Goal: Task Accomplishment & Management: Complete application form

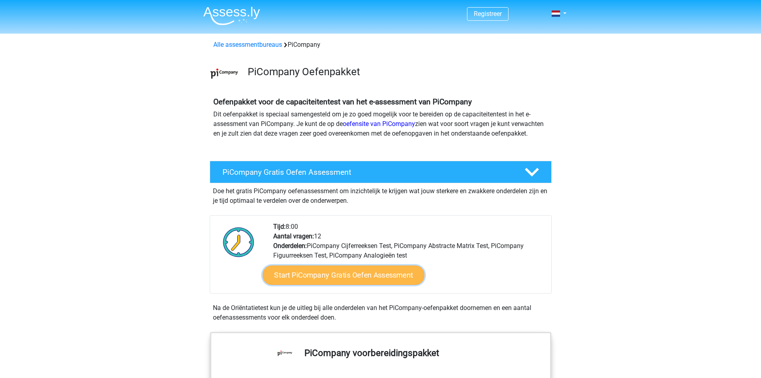
click at [333, 285] on link "Start PiCompany Gratis Oefen Assessment" at bounding box center [344, 274] width 162 height 19
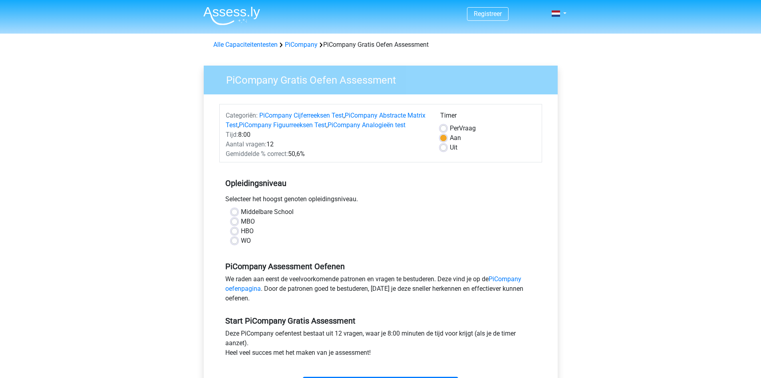
scroll to position [80, 0]
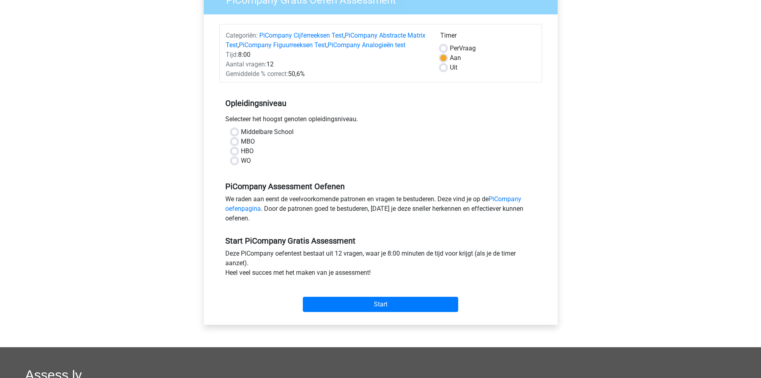
click at [241, 146] on label "MBO" at bounding box center [248, 142] width 14 height 10
click at [233, 145] on input "MBO" at bounding box center [234, 141] width 6 height 8
radio input "true"
click at [364, 312] on input "Start" at bounding box center [380, 304] width 155 height 15
click at [241, 156] on label "HBO" at bounding box center [247, 151] width 13 height 10
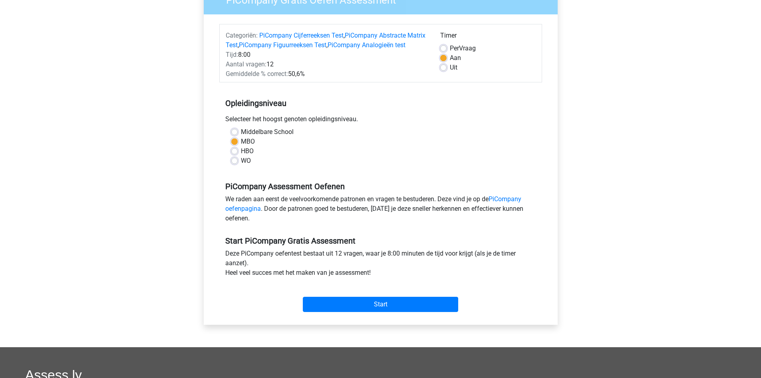
click at [237, 154] on input "HBO" at bounding box center [234, 150] width 6 height 8
radio input "true"
click at [352, 312] on input "Start" at bounding box center [380, 304] width 155 height 15
click at [241, 165] on label "WO" at bounding box center [246, 161] width 10 height 10
click at [233, 164] on input "WO" at bounding box center [234, 160] width 6 height 8
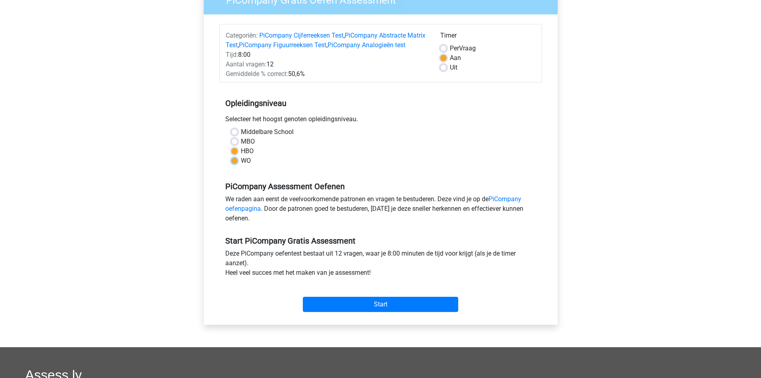
radio input "true"
click at [381, 312] on input "Start" at bounding box center [380, 304] width 155 height 15
click at [238, 137] on div "Middelbare School" at bounding box center [380, 132] width 299 height 10
drag, startPoint x: 236, startPoint y: 141, endPoint x: 329, endPoint y: 244, distance: 138.7
click at [241, 137] on label "Middelbare School" at bounding box center [267, 132] width 53 height 10
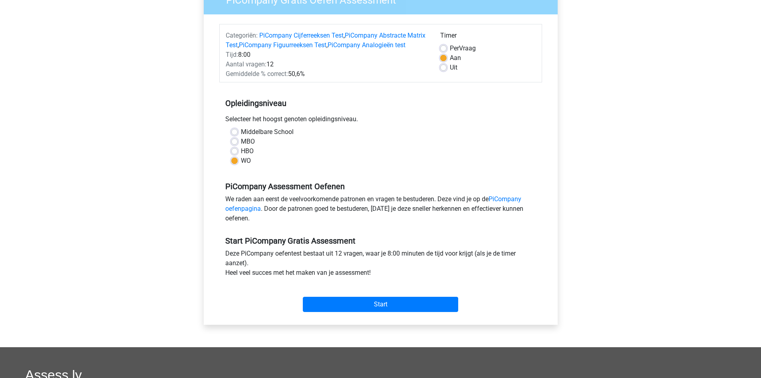
click at [236, 135] on input "Middelbare School" at bounding box center [234, 131] width 6 height 8
radio input "true"
click at [369, 307] on input "Start" at bounding box center [380, 304] width 155 height 15
click at [233, 146] on div "MBO" at bounding box center [380, 142] width 299 height 10
click at [241, 146] on label "MBO" at bounding box center [248, 142] width 14 height 10
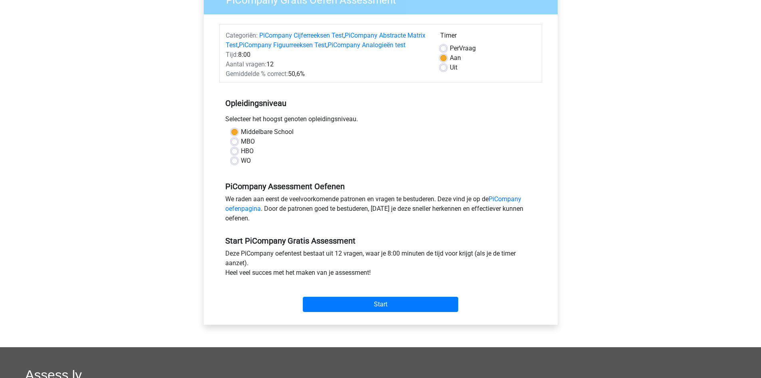
click at [235, 145] on input "MBO" at bounding box center [234, 141] width 6 height 8
radio input "true"
click at [392, 307] on input "Start" at bounding box center [380, 304] width 155 height 15
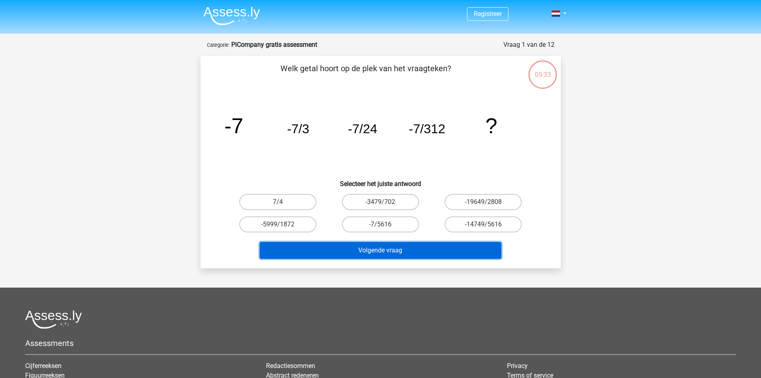
click at [362, 254] on button "Volgende vraag" at bounding box center [381, 250] width 242 height 17
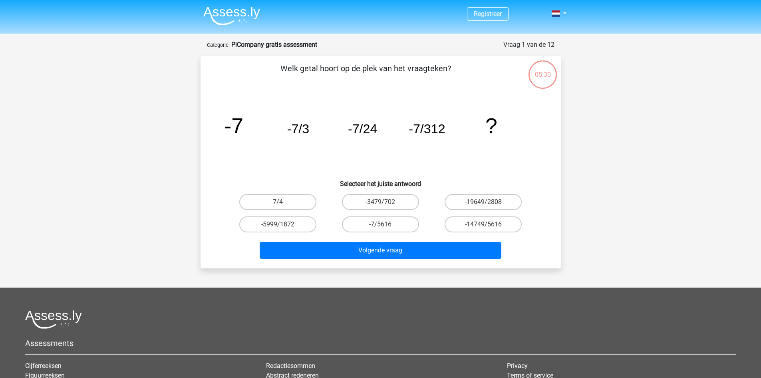
click at [246, 130] on icon "image/svg+xml -7 -7/3 -7/24 -7/312 ?" at bounding box center [381, 133] width 322 height 81
click at [406, 225] on label "-7/5616" at bounding box center [380, 224] width 77 height 16
click at [386, 225] on input "-7/5616" at bounding box center [382, 226] width 5 height 5
radio input "true"
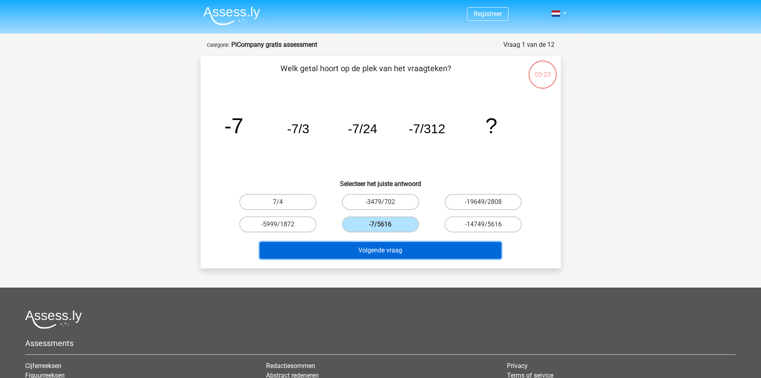
click at [410, 253] on button "Volgende vraag" at bounding box center [381, 250] width 242 height 17
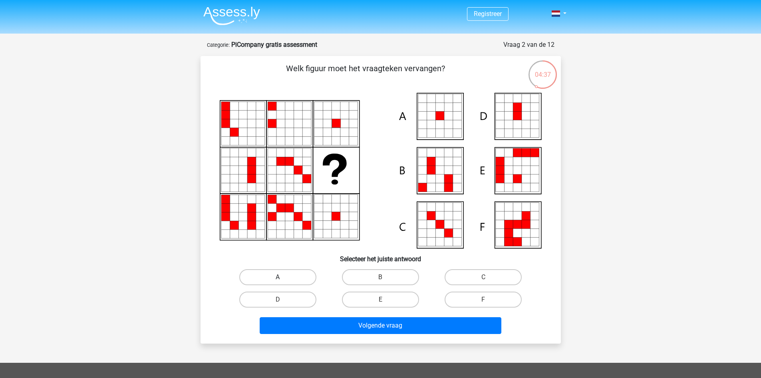
click at [298, 283] on label "A" at bounding box center [277, 277] width 77 height 16
click at [283, 282] on input "A" at bounding box center [280, 279] width 5 height 5
radio input "true"
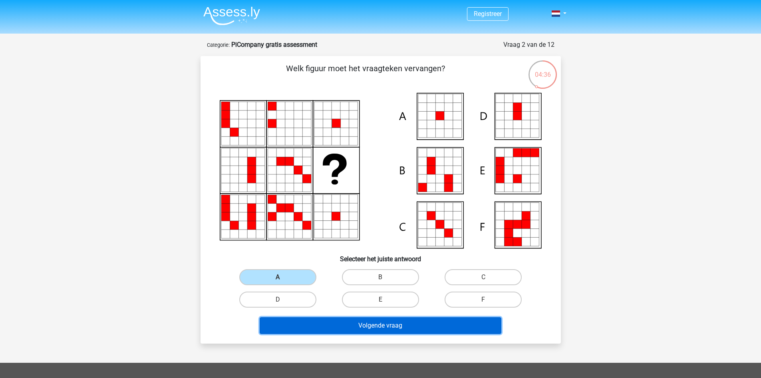
click at [397, 328] on button "Volgende vraag" at bounding box center [381, 325] width 242 height 17
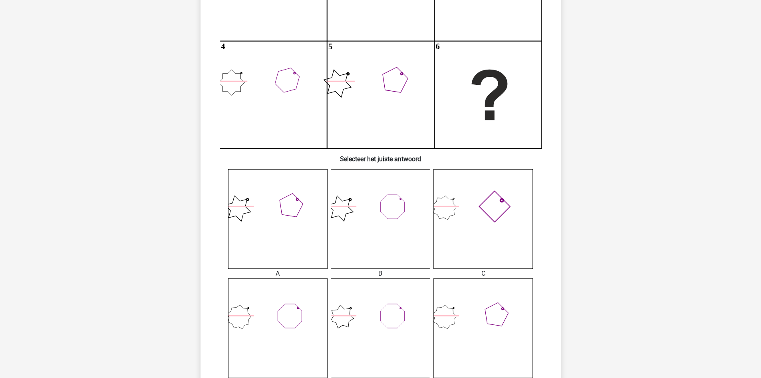
scroll to position [160, 0]
click at [494, 239] on icon at bounding box center [484, 218] width 100 height 100
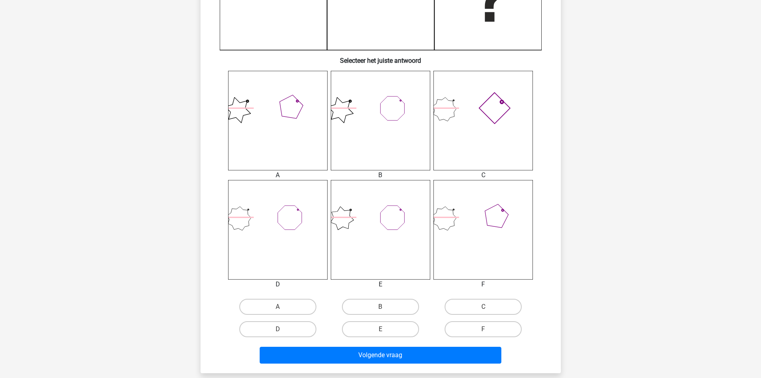
scroll to position [360, 0]
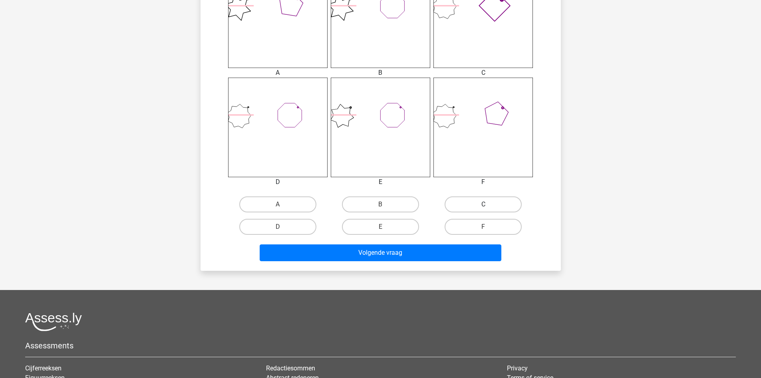
click at [483, 199] on label "C" at bounding box center [483, 204] width 77 height 16
click at [484, 204] on input "C" at bounding box center [486, 206] width 5 height 5
radio input "true"
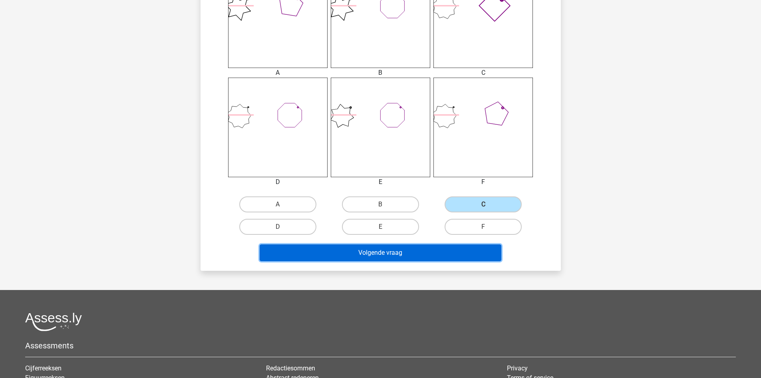
click at [464, 254] on button "Volgende vraag" at bounding box center [381, 252] width 242 height 17
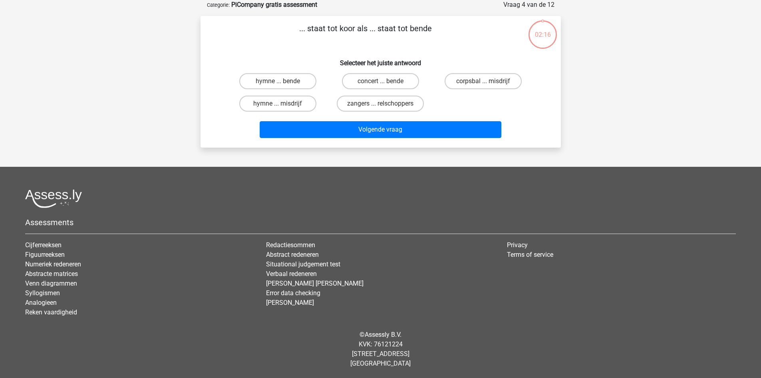
scroll to position [0, 0]
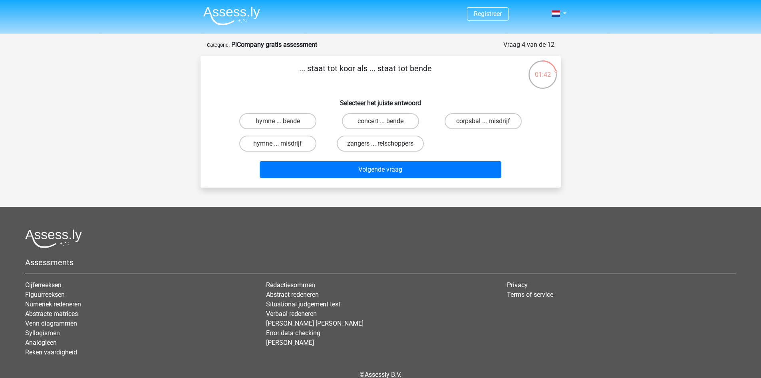
click at [385, 142] on label "zangers ... relschoppers" at bounding box center [380, 143] width 87 height 16
click at [385, 143] on input "zangers ... relschoppers" at bounding box center [382, 145] width 5 height 5
radio input "true"
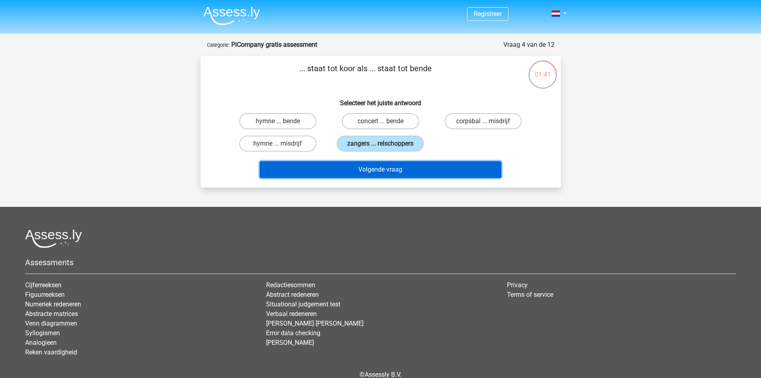
click at [386, 169] on button "Volgende vraag" at bounding box center [381, 169] width 242 height 17
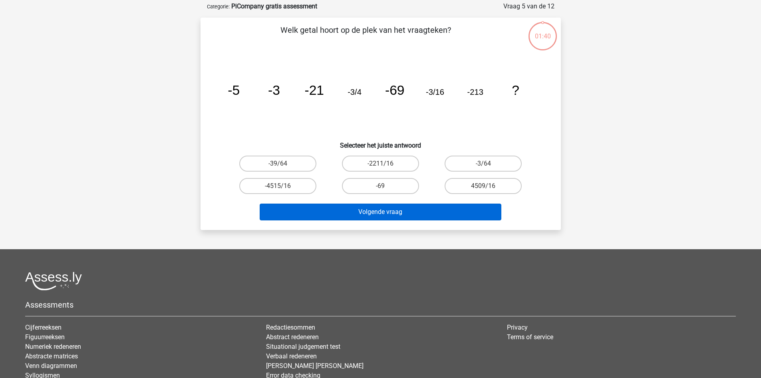
scroll to position [40, 0]
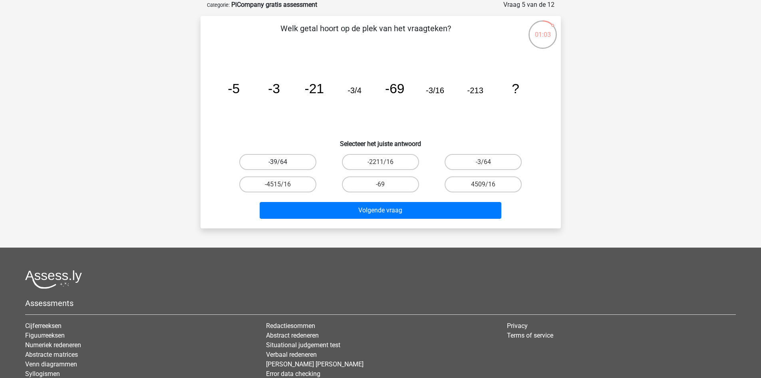
click at [309, 163] on label "-39/64" at bounding box center [277, 162] width 77 height 16
click at [283, 163] on input "-39/64" at bounding box center [280, 164] width 5 height 5
radio input "true"
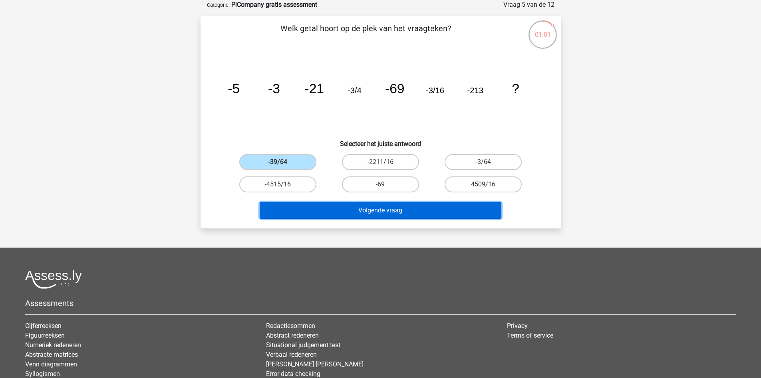
click at [399, 211] on button "Volgende vraag" at bounding box center [381, 210] width 242 height 17
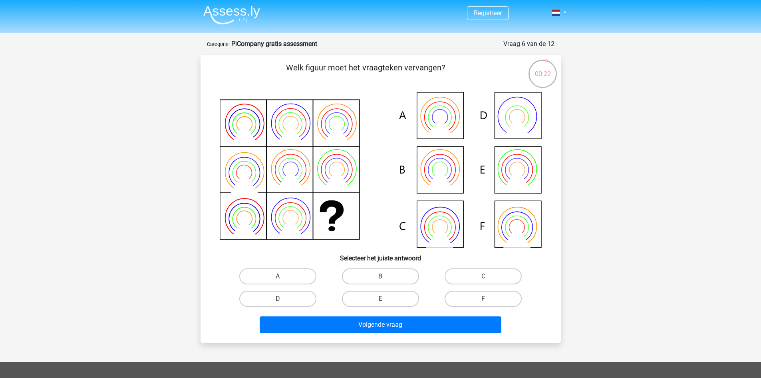
scroll to position [0, 0]
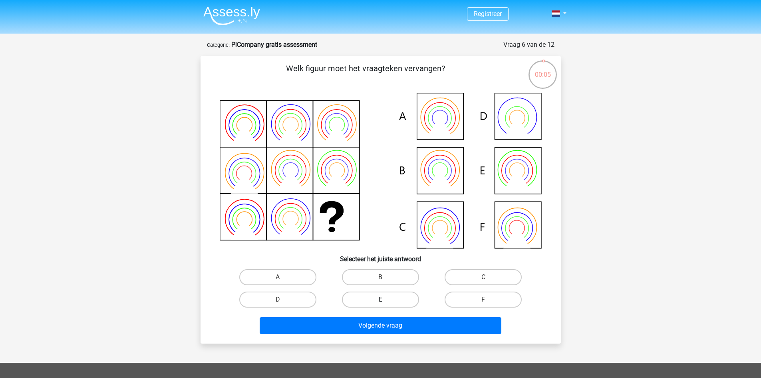
click at [376, 299] on label "E" at bounding box center [380, 299] width 77 height 16
click at [380, 299] on input "E" at bounding box center [382, 301] width 5 height 5
radio input "true"
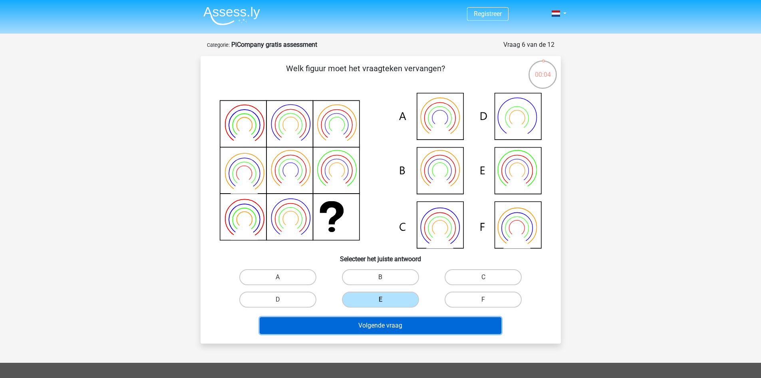
click at [374, 323] on button "Volgende vraag" at bounding box center [381, 325] width 242 height 17
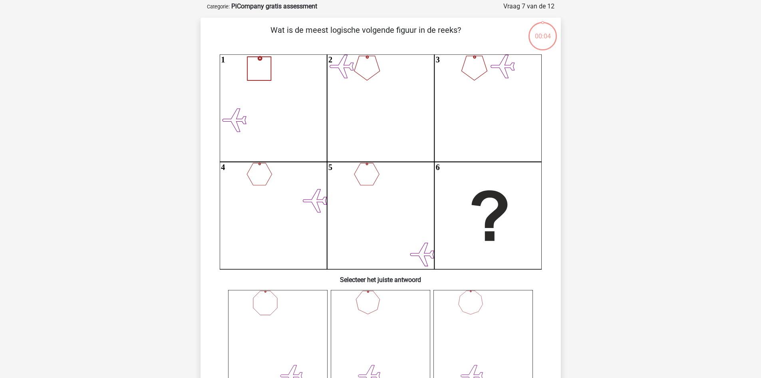
scroll to position [40, 0]
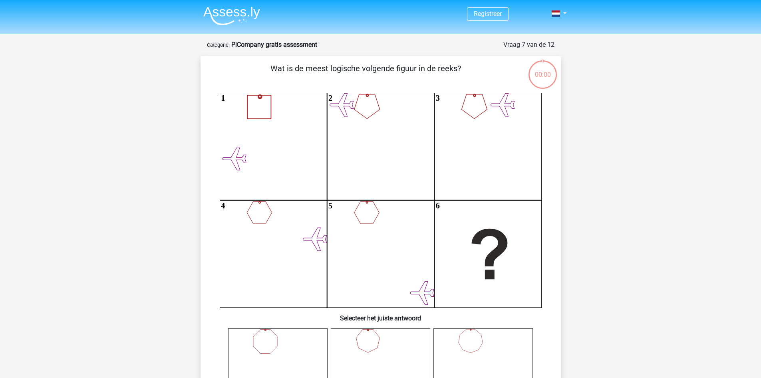
scroll to position [40, 0]
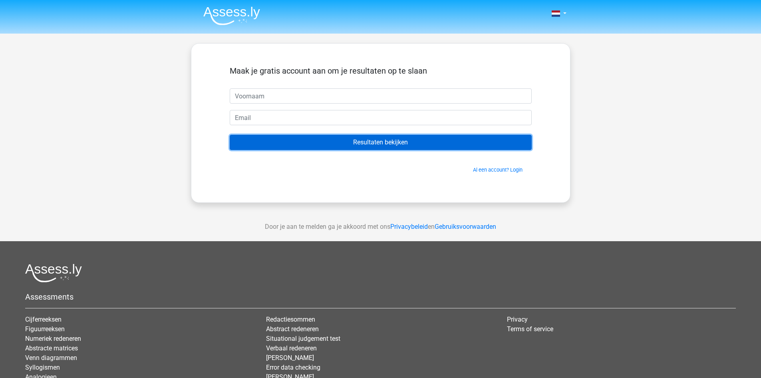
click at [374, 139] on input "Resultaten bekijken" at bounding box center [381, 142] width 302 height 15
